Goal: Check status

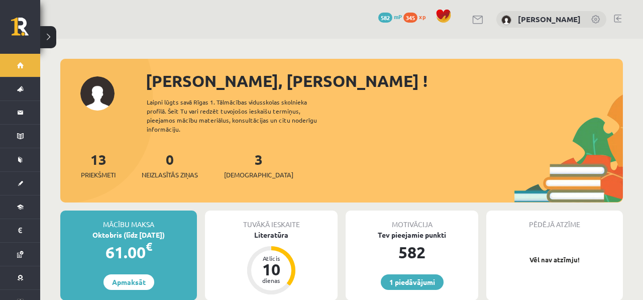
scroll to position [247, 0]
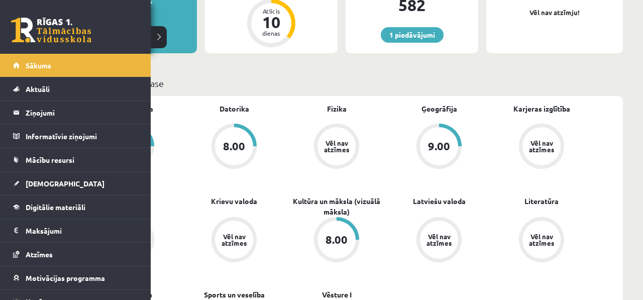
click at [5, 66] on li "Sākums" at bounding box center [75, 65] width 151 height 23
click at [15, 67] on link "Sākums" at bounding box center [75, 65] width 125 height 23
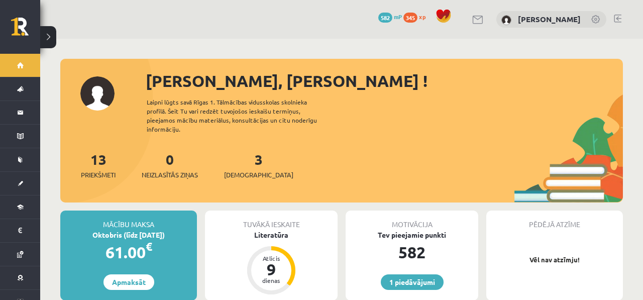
click at [238, 154] on div "3 Ieskaites" at bounding box center [258, 164] width 69 height 31
click at [240, 154] on link "3 Ieskaites" at bounding box center [258, 165] width 69 height 30
